Goal: Find specific page/section: Find specific page/section

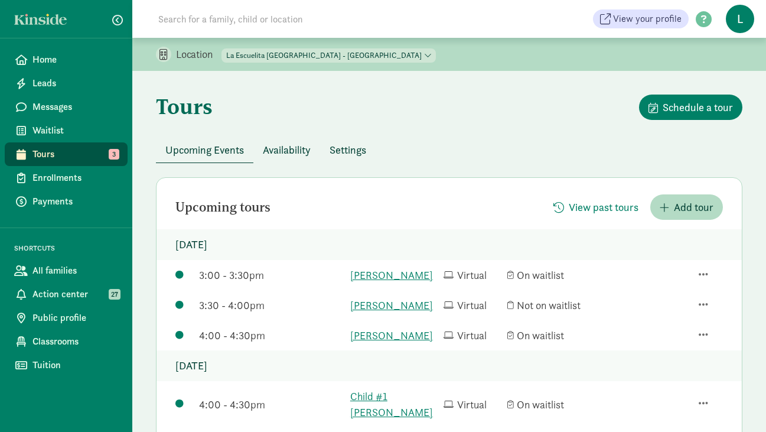
scroll to position [19, 0]
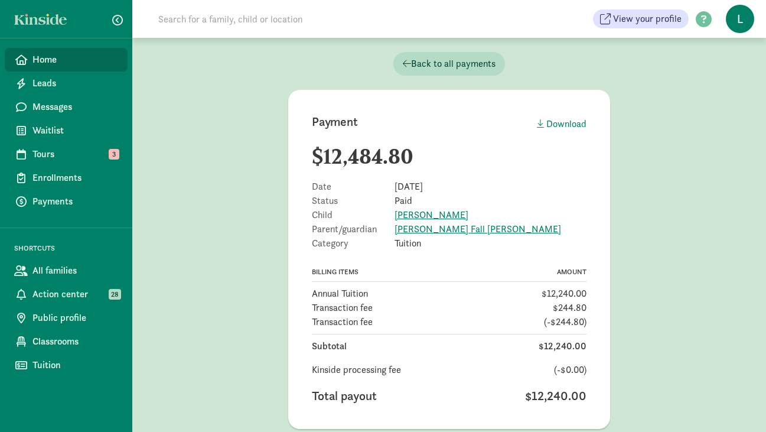
click at [53, 64] on span "Home" at bounding box center [75, 60] width 86 height 14
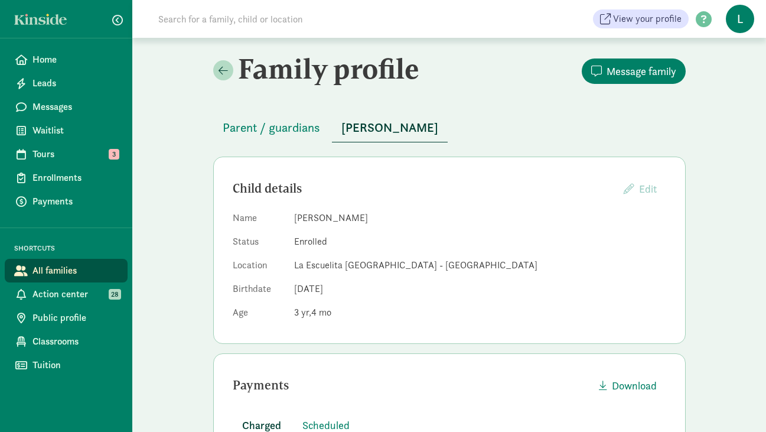
click at [210, 20] on input at bounding box center [316, 19] width 331 height 24
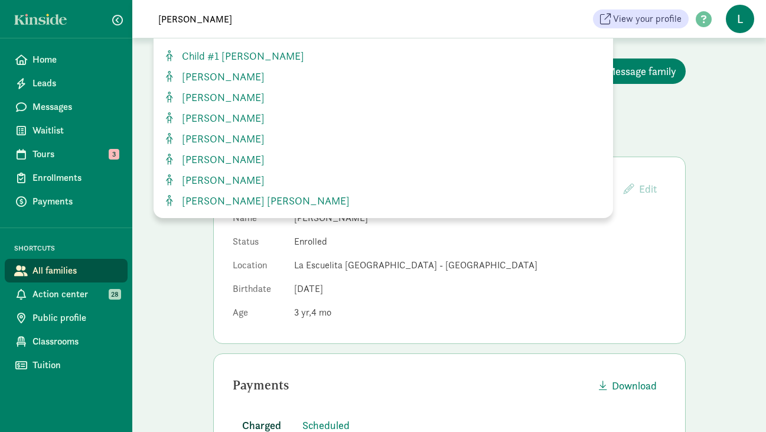
type input "isabella"
click at [658, 106] on div "Parent / guardians Tanu Robertson" at bounding box center [449, 120] width 472 height 43
click at [54, 61] on span "Home" at bounding box center [75, 60] width 86 height 14
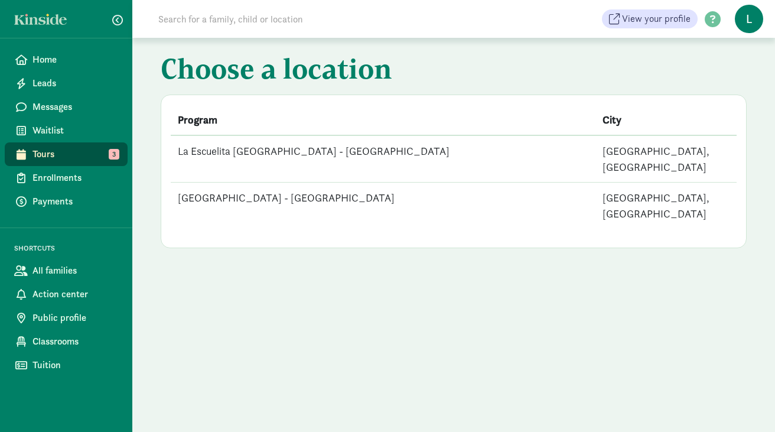
click at [243, 182] on td "[GEOGRAPHIC_DATA] - [GEOGRAPHIC_DATA]" at bounding box center [383, 205] width 425 height 47
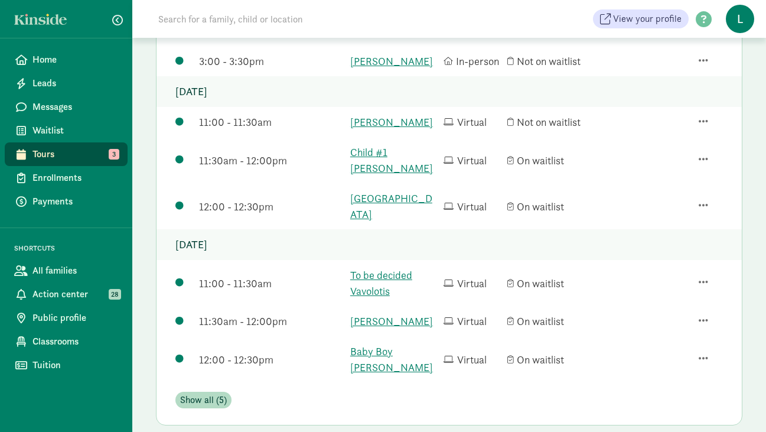
scroll to position [303, 0]
